Goal: Use online tool/utility: Utilize a website feature to perform a specific function

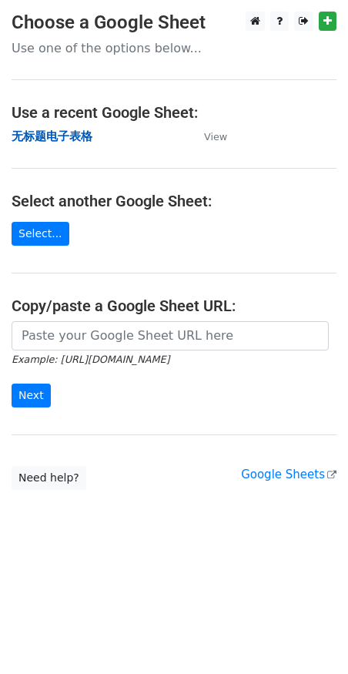
click at [42, 137] on strong "无标题电子表格" at bounding box center [52, 136] width 81 height 14
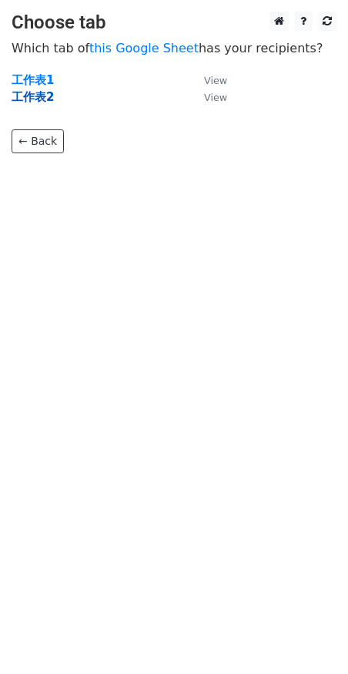
click at [43, 93] on strong "工作表2" at bounding box center [33, 97] width 42 height 14
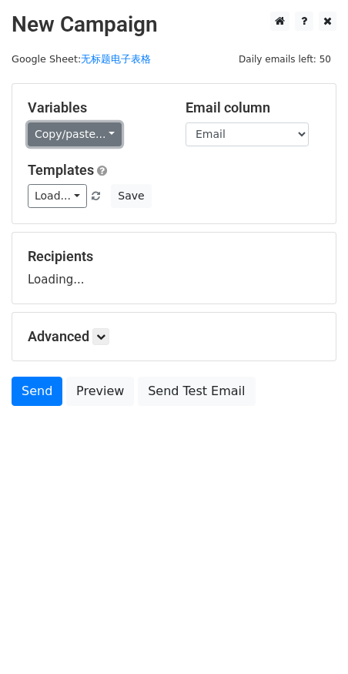
click at [51, 132] on link "Copy/paste..." at bounding box center [75, 134] width 94 height 24
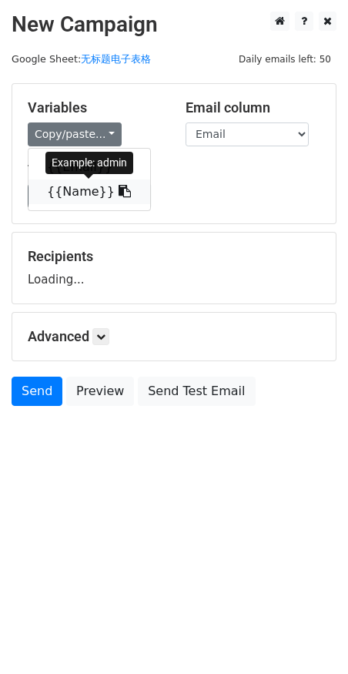
click at [58, 189] on link "{{Name}}" at bounding box center [89, 191] width 122 height 25
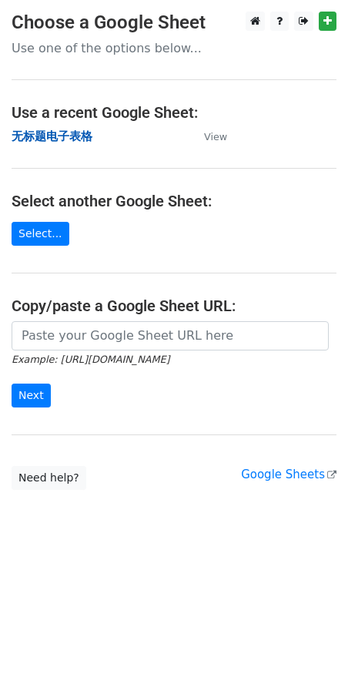
click at [67, 131] on strong "无标题电子表格" at bounding box center [52, 136] width 81 height 14
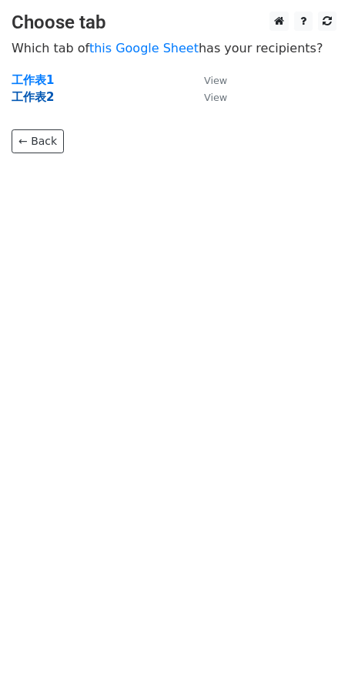
click at [47, 98] on strong "工作表2" at bounding box center [33, 97] width 42 height 14
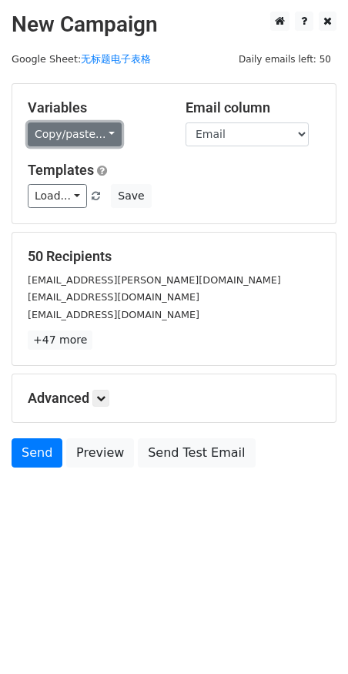
click at [84, 135] on link "Copy/paste..." at bounding box center [75, 134] width 94 height 24
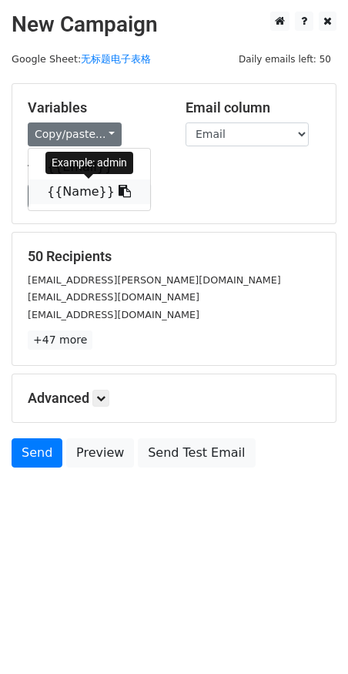
drag, startPoint x: 75, startPoint y: 196, endPoint x: 51, endPoint y: 196, distance: 24.7
click at [75, 196] on link "{{Name}}" at bounding box center [89, 191] width 122 height 25
